Goal: Obtain resource: Download file/media

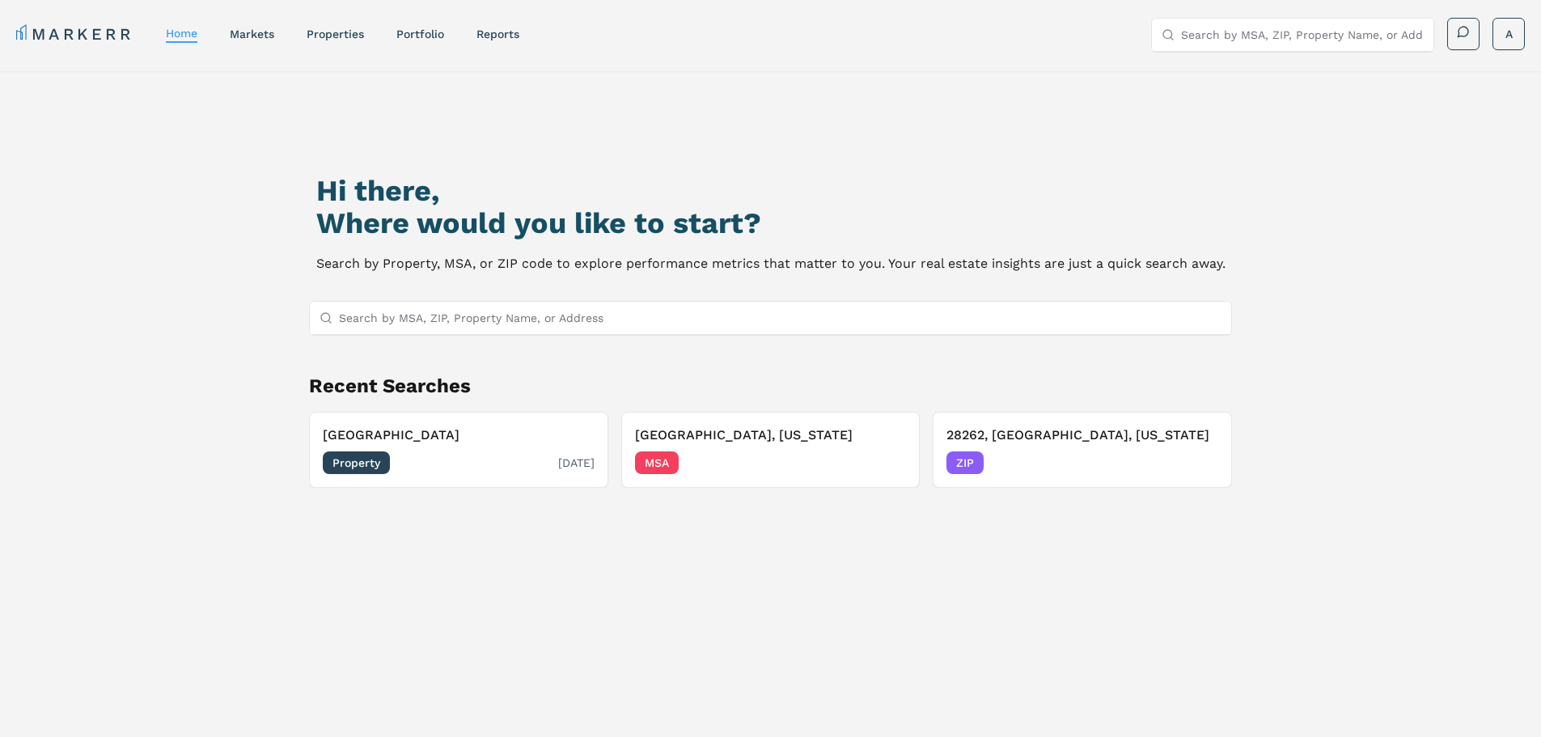
click at [365, 462] on span "Property" at bounding box center [356, 462] width 67 height 23
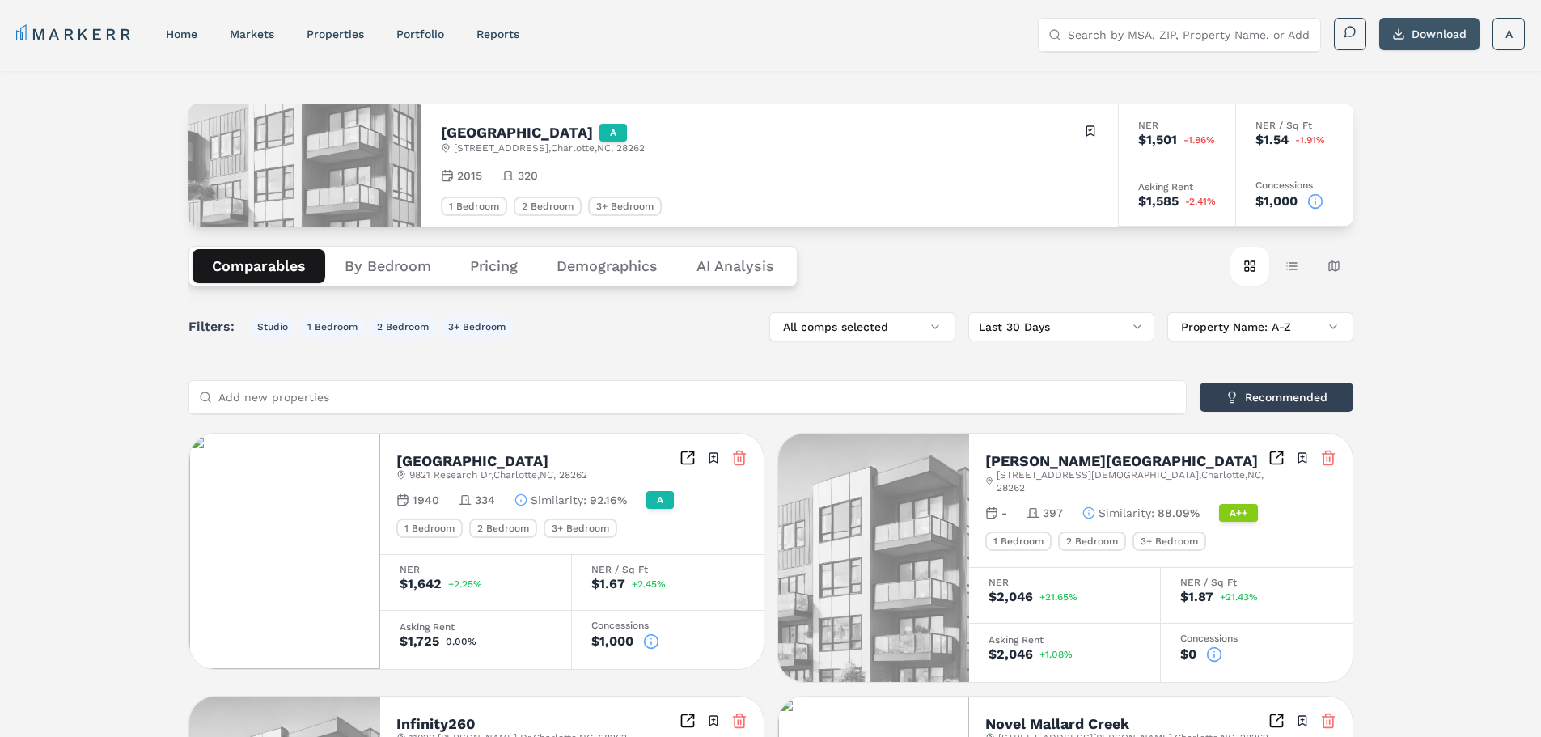
click at [1426, 33] on button "Download" at bounding box center [1429, 34] width 100 height 32
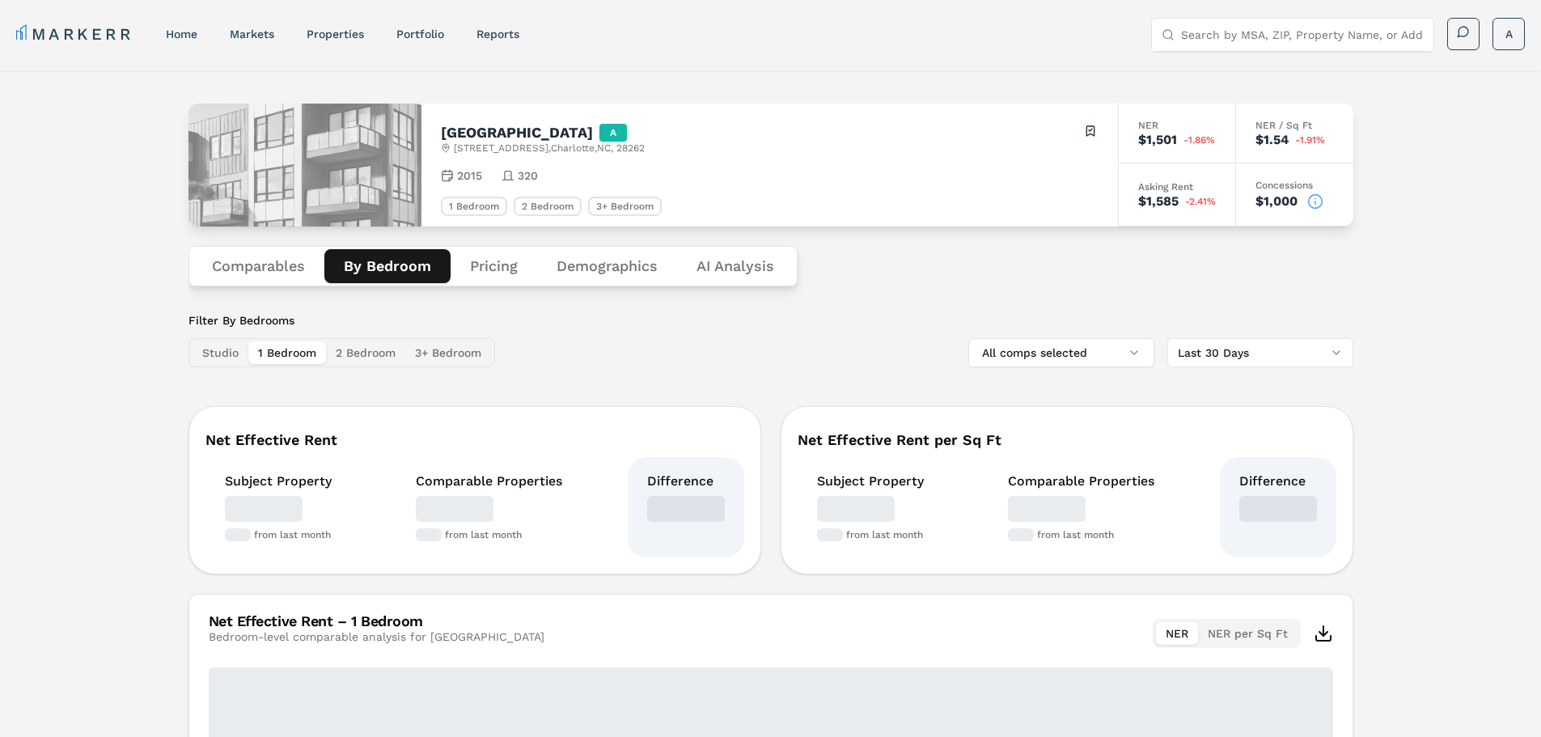
click at [407, 275] on button "By Bedroom" at bounding box center [387, 266] width 126 height 34
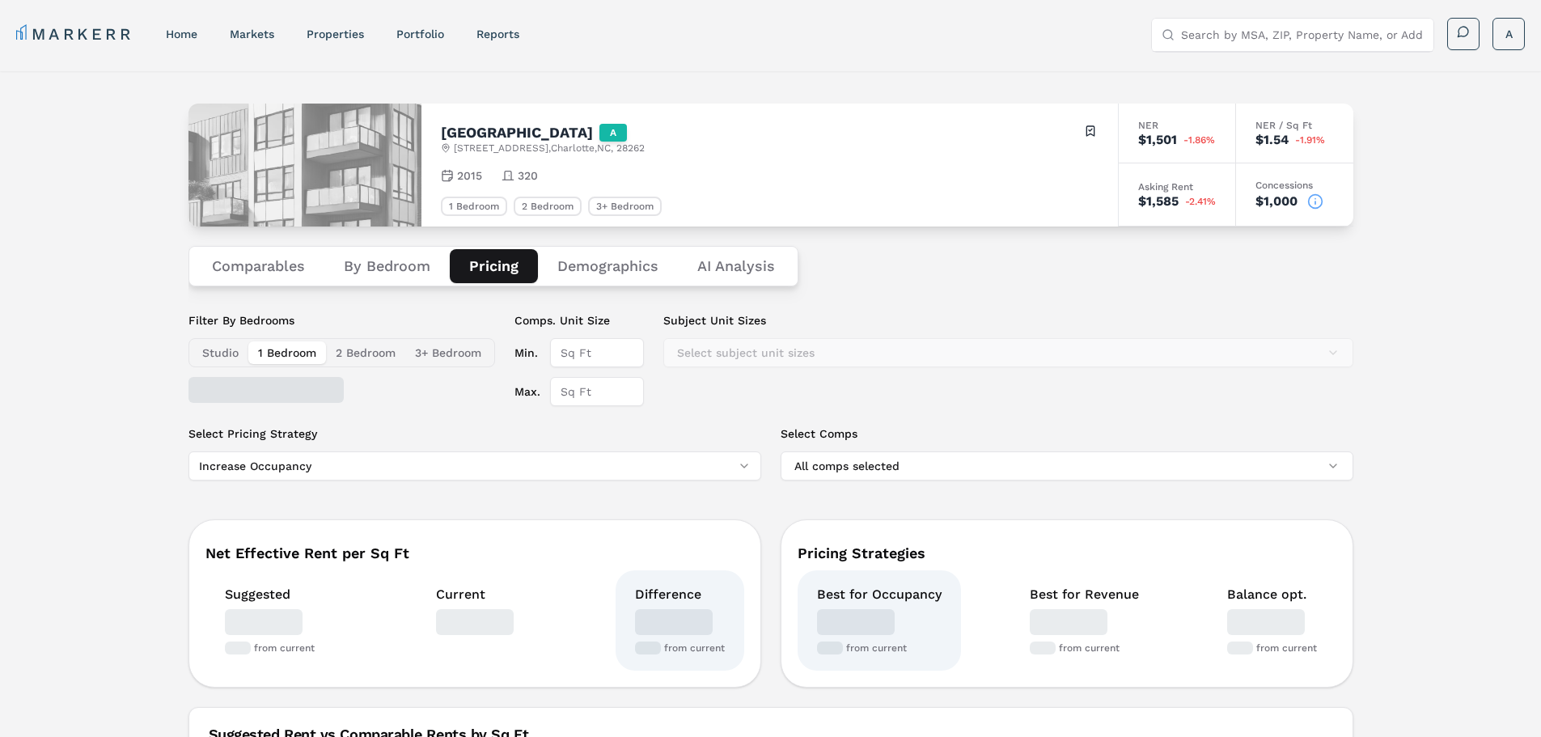
click at [494, 265] on button "Pricing" at bounding box center [494, 266] width 88 height 34
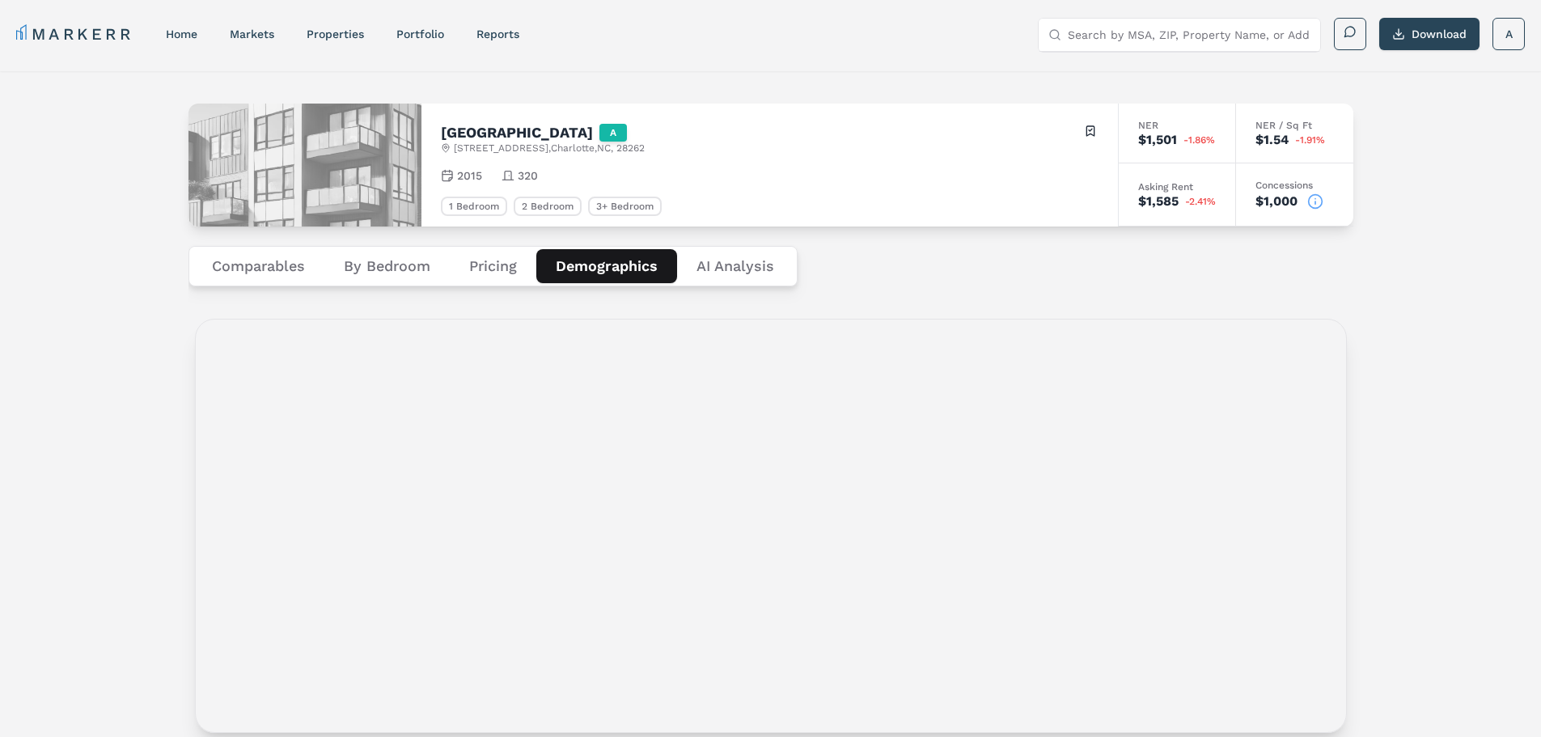
click at [587, 265] on button "Demographics" at bounding box center [606, 266] width 141 height 34
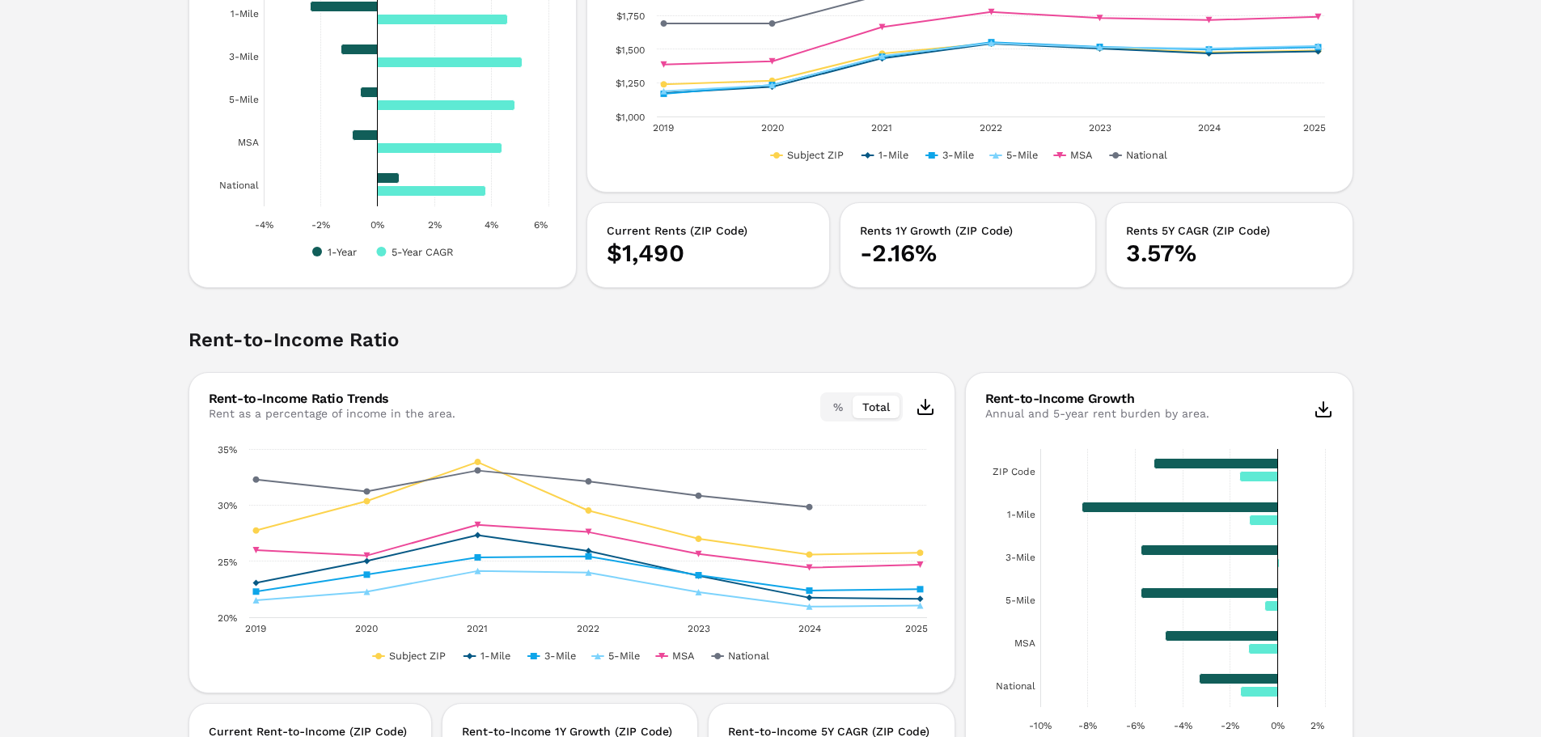
scroll to position [3068, 0]
